Goal: Task Accomplishment & Management: Manage account settings

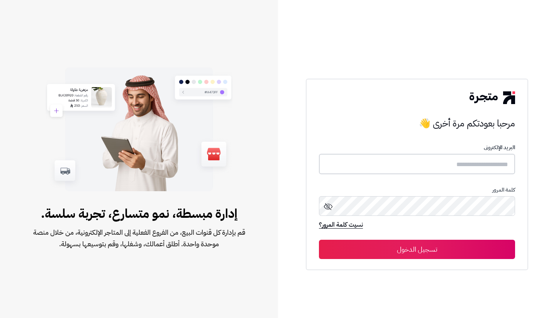
type input "**********"
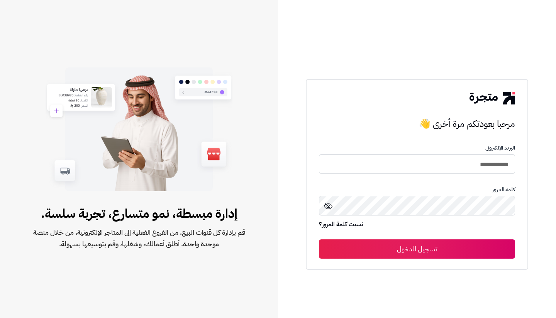
click at [426, 258] on button "تسجيل الدخول" at bounding box center [417, 249] width 196 height 19
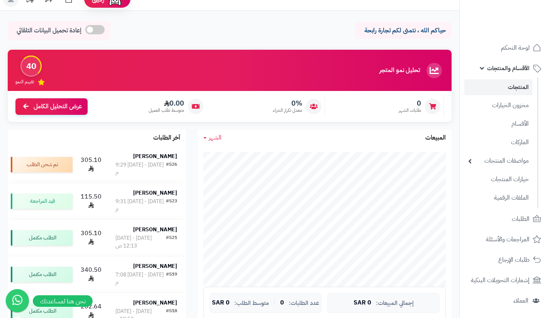
scroll to position [13, 0]
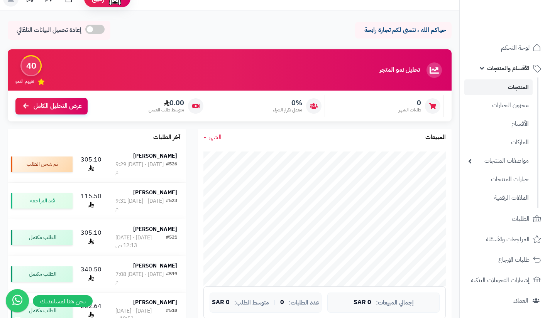
click at [491, 92] on link "المنتجات" at bounding box center [498, 87] width 68 height 16
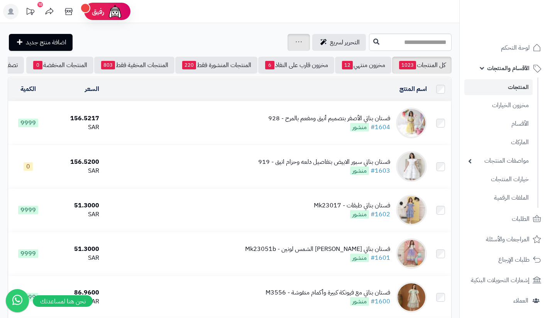
click at [288, 43] on div "جرد مخزون المنتجات جرد مخزون الخيارات فقط تعديل أسعار المنتجات الملصقات تصدير ا…" at bounding box center [299, 42] width 22 height 17
click at [288, 39] on div "جرد مخزون المنتجات جرد مخزون الخيارات فقط تعديل أسعار المنتجات الملصقات تصدير ا…" at bounding box center [299, 42] width 22 height 17
click at [296, 42] on icon at bounding box center [299, 41] width 6 height 5
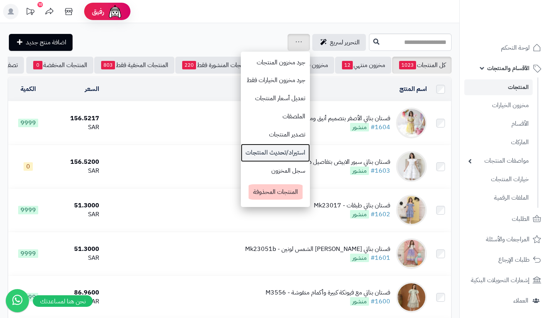
click at [245, 148] on link "استيراد/تحديث المنتجات" at bounding box center [275, 153] width 69 height 18
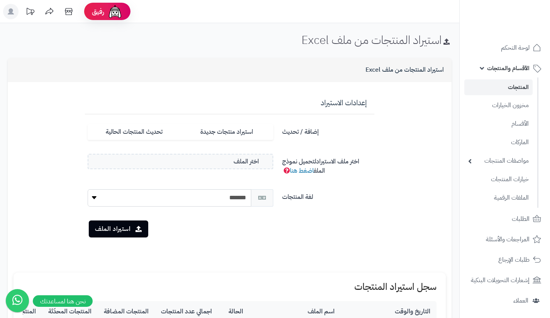
click at [497, 90] on link "المنتجات" at bounding box center [498, 87] width 68 height 16
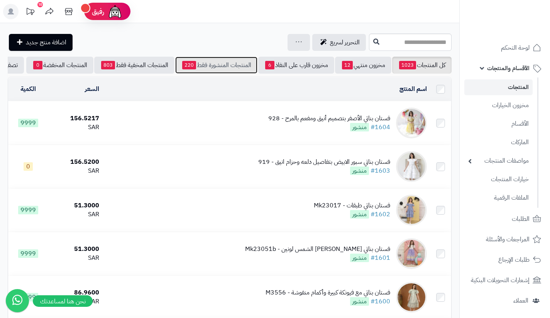
click at [241, 62] on link "المنتجات المنشورة فقط 220" at bounding box center [216, 65] width 82 height 17
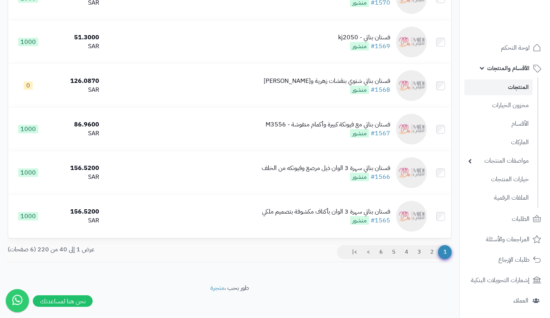
scroll to position [1624, 0]
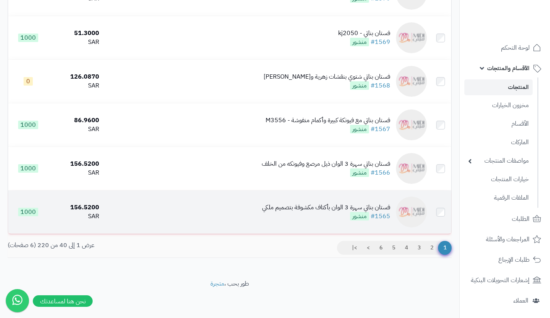
click at [375, 206] on div "فستان بناتي سهرة 3 الوان بأكتاف مكشوفة بتصميم ملكي" at bounding box center [326, 207] width 128 height 9
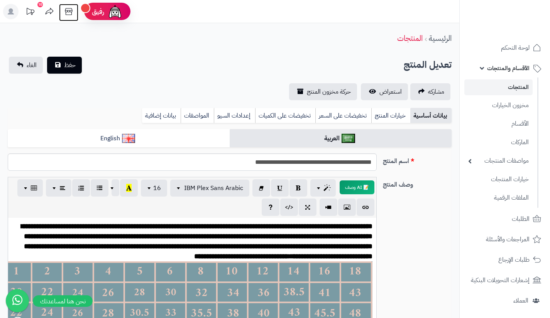
click at [69, 10] on icon at bounding box center [68, 11] width 7 height 7
